Goal: Information Seeking & Learning: Learn about a topic

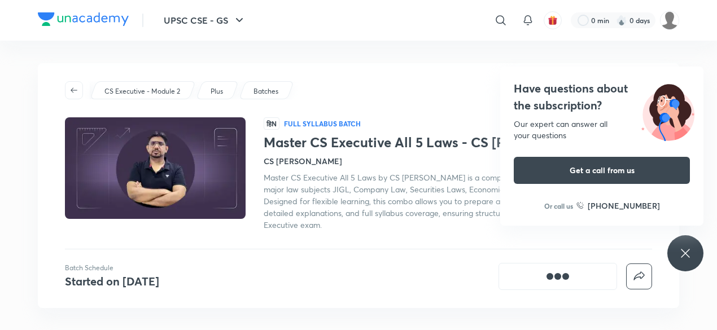
click at [689, 253] on icon at bounding box center [686, 254] width 14 height 14
